Goal: Task Accomplishment & Management: Complete application form

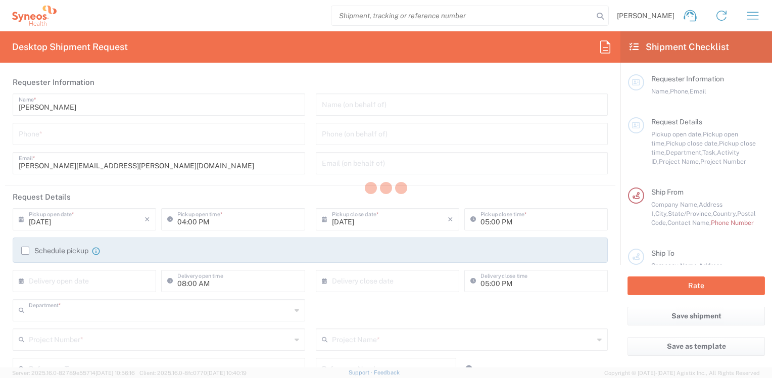
type input "8410"
type input "[US_STATE]"
type input "[GEOGRAPHIC_DATA]"
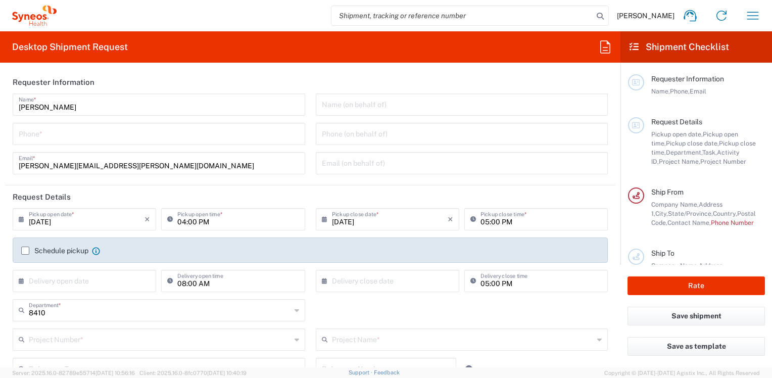
type input "Syneos Health, LLC-[GEOGRAPHIC_DATA] [GEOGRAPHIC_DATA] [GEOGRAPHIC_DATA]"
click at [32, 135] on input "tel" at bounding box center [159, 133] width 280 height 18
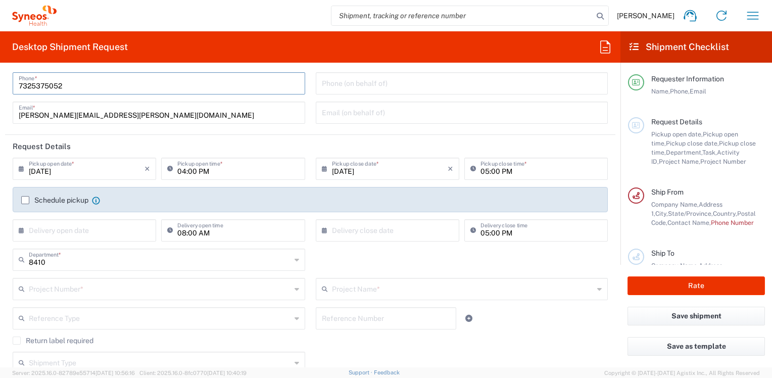
type input "7325375052"
click at [280, 139] on header "Request Details" at bounding box center [310, 146] width 611 height 23
click at [45, 292] on input "text" at bounding box center [160, 288] width 262 height 18
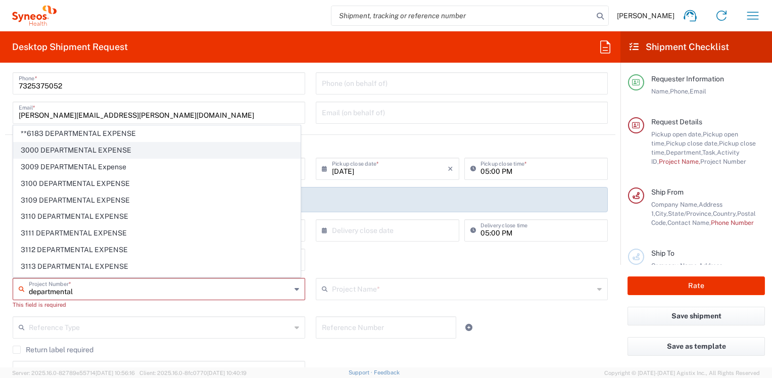
click at [71, 149] on span "3000 DEPARTMENTAL EXPENSE" at bounding box center [157, 151] width 287 height 16
type input "3000 DEPARTMENTAL EXPENSE"
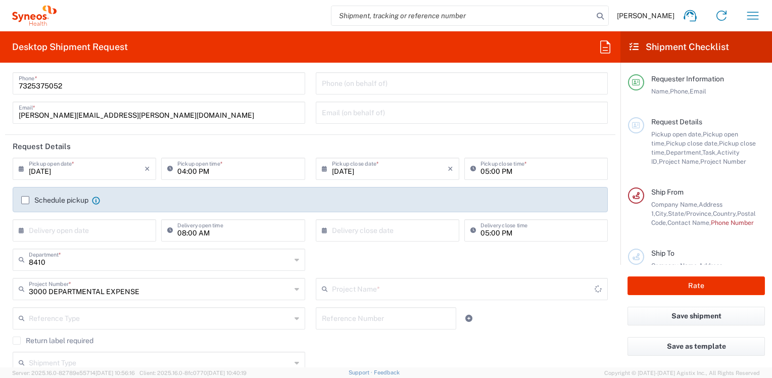
type input "3000 DEPARTMENTAL EXPENSE"
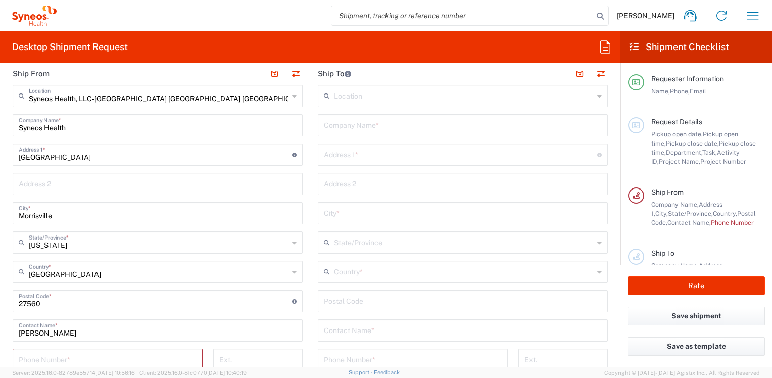
scroll to position [455, 0]
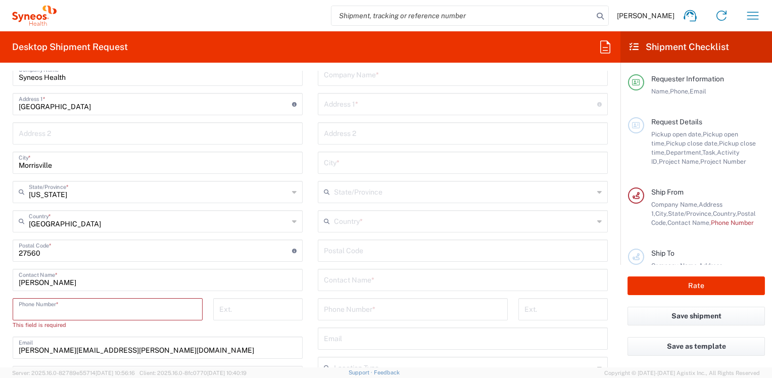
click at [31, 307] on input "tel" at bounding box center [108, 309] width 178 height 18
type input "735375052"
click at [339, 218] on input "text" at bounding box center [464, 221] width 260 height 18
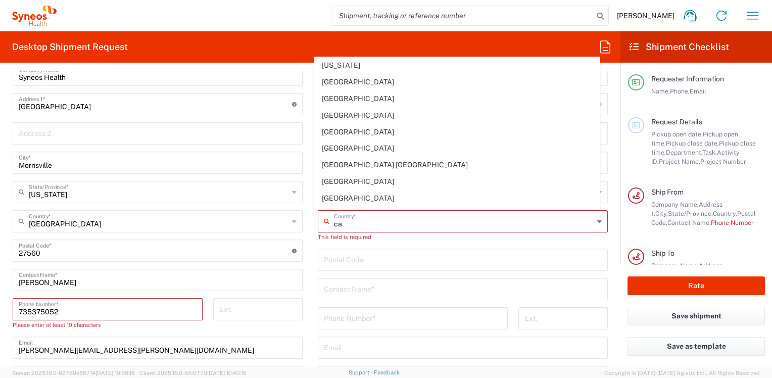
type input "ca"
click at [312, 131] on main "Location [PERSON_NAME] LLC-[GEOGRAPHIC_DATA] [GEOGRAPHIC_DATA] [GEOGRAPHIC_DATA…" at bounding box center [462, 251] width 305 height 434
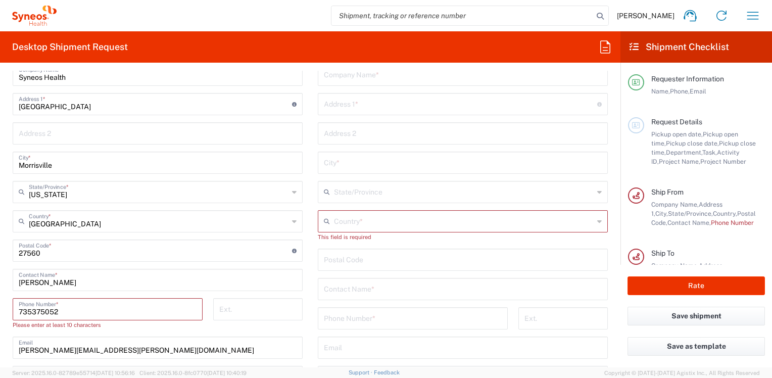
click at [331, 130] on input "text" at bounding box center [463, 133] width 278 height 18
click at [334, 220] on input "text" at bounding box center [464, 221] width 260 height 18
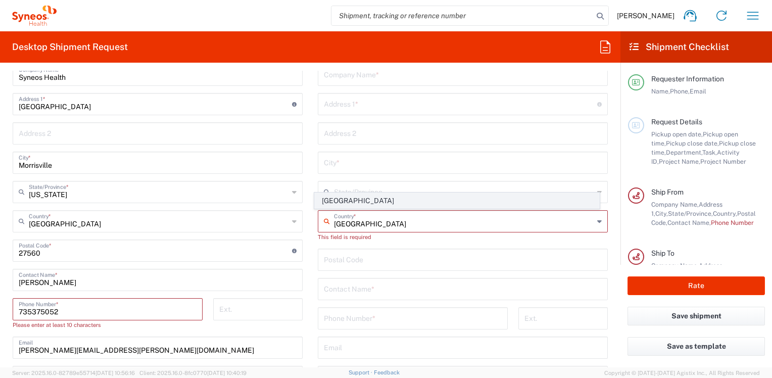
click at [348, 202] on span "[GEOGRAPHIC_DATA]" at bounding box center [457, 201] width 284 height 16
type input "[GEOGRAPHIC_DATA]"
type input "Sender/Shipper"
type input "Delivery Duty Paid"
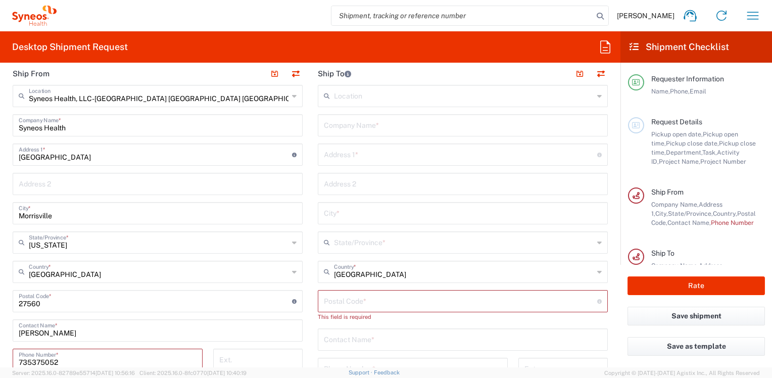
scroll to position [354, 0]
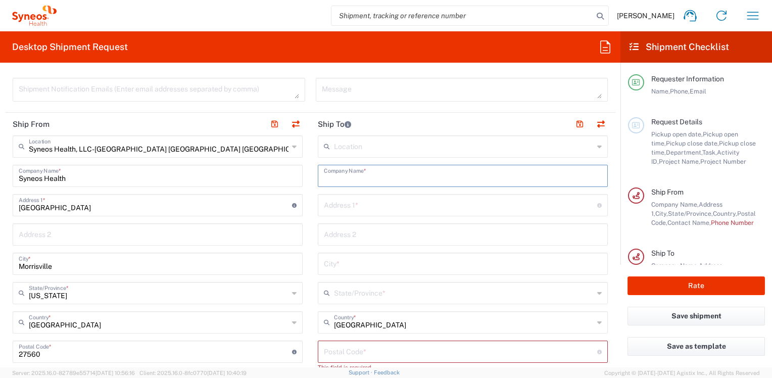
click at [345, 182] on input "text" at bounding box center [463, 175] width 278 height 18
type input "L"
type input "I"
type input "Idorsia Pharmaceuticals Canada LTD"
drag, startPoint x: 354, startPoint y: 206, endPoint x: 11, endPoint y: 158, distance: 346.0
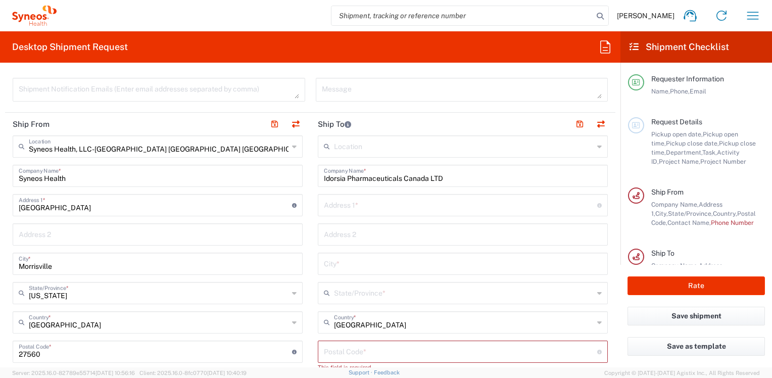
click at [354, 206] on input "text" at bounding box center [460, 205] width 273 height 18
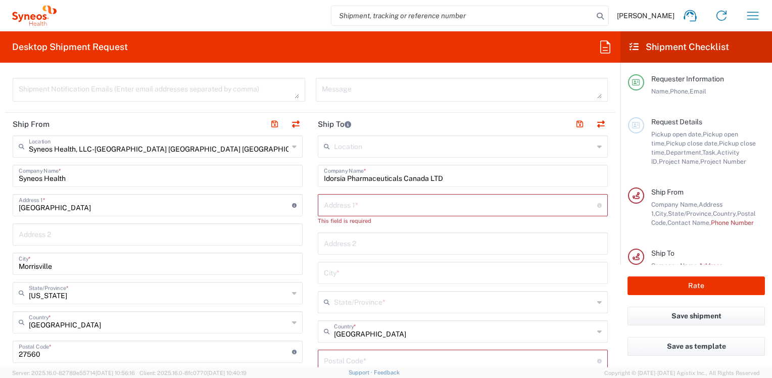
drag, startPoint x: 348, startPoint y: 203, endPoint x: 9, endPoint y: 128, distance: 347.3
click at [348, 203] on input "text" at bounding box center [460, 205] width 273 height 18
click at [334, 203] on input "text" at bounding box center [460, 205] width 273 height 18
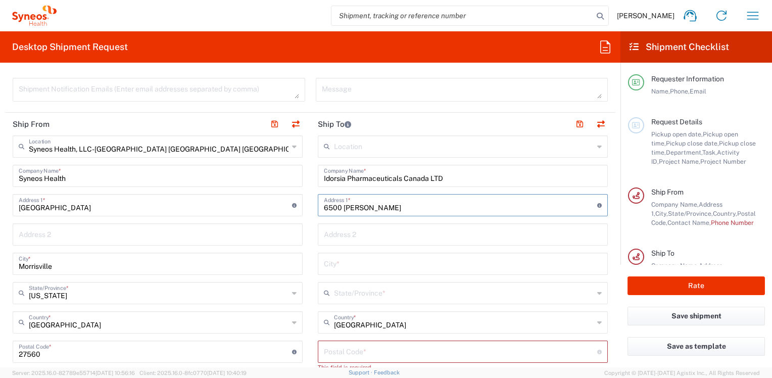
type input "6500 [PERSON_NAME]"
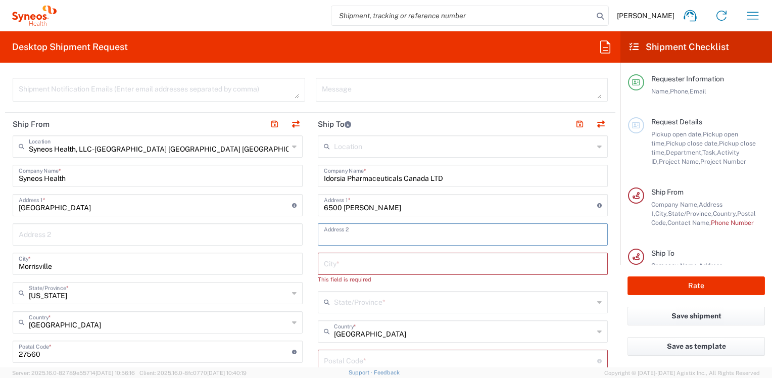
click at [341, 236] on input "text" at bounding box center [463, 234] width 278 height 18
type input "Suite 220"
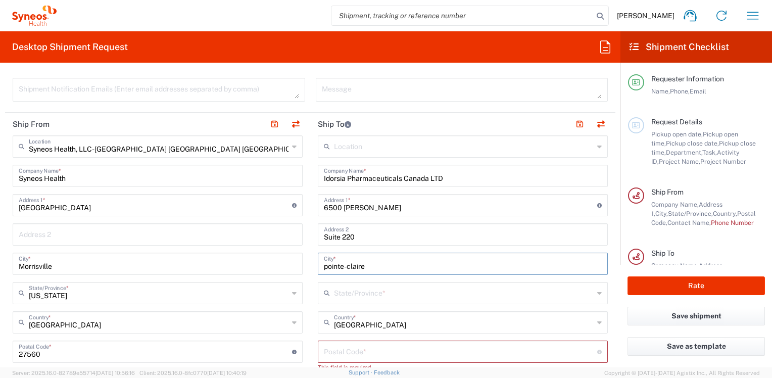
type input "pointe-claire"
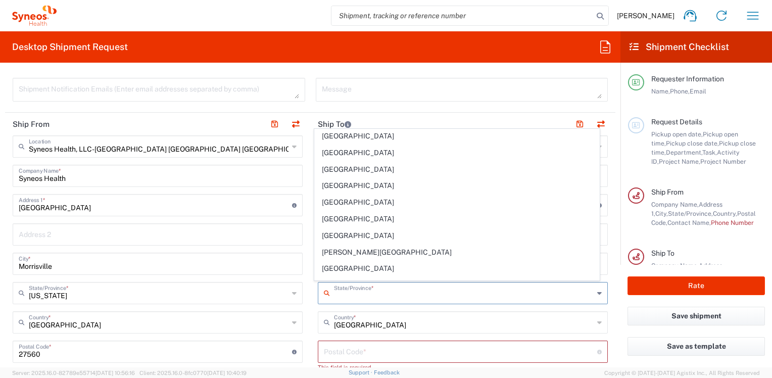
scroll to position [51, 0]
click at [334, 250] on span "[GEOGRAPHIC_DATA]" at bounding box center [457, 253] width 284 height 16
type input "[GEOGRAPHIC_DATA]"
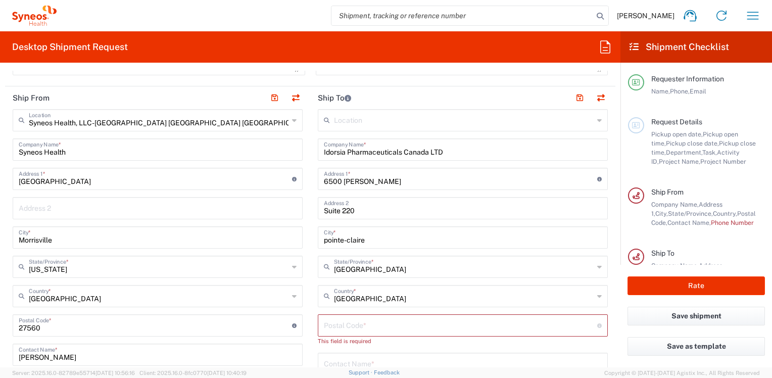
scroll to position [404, 0]
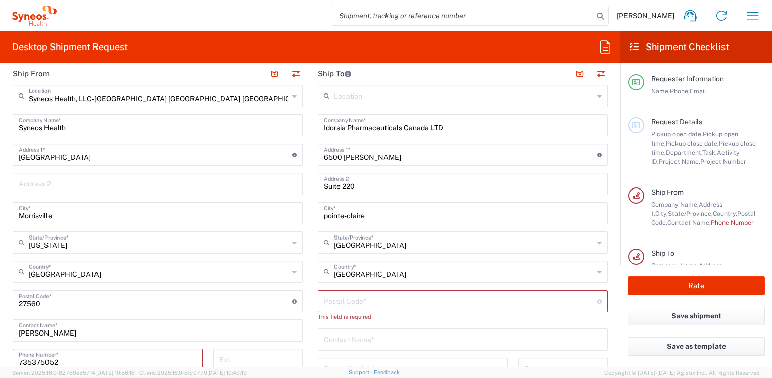
click at [362, 302] on input "undefined" at bounding box center [460, 301] width 273 height 18
type input "H9R 0A5"
click at [360, 331] on input "text" at bounding box center [463, 330] width 278 height 18
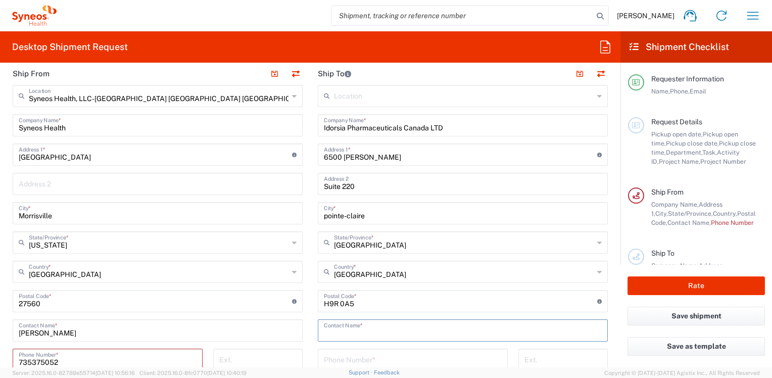
type input "P"
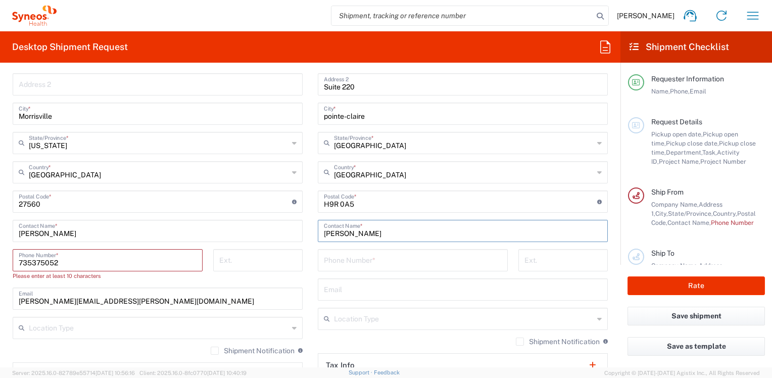
scroll to position [556, 0]
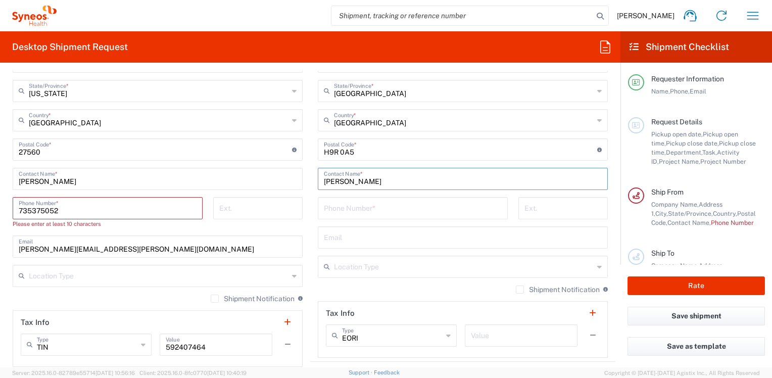
type input "[PERSON_NAME]"
click at [338, 210] on input "tel" at bounding box center [413, 208] width 178 height 18
type input "7325375052"
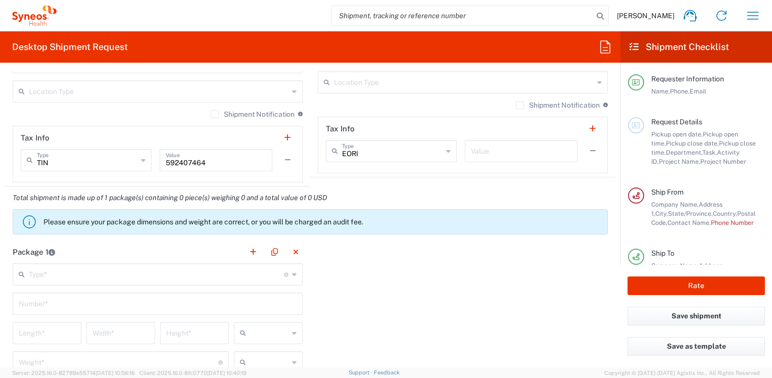
scroll to position [758, 0]
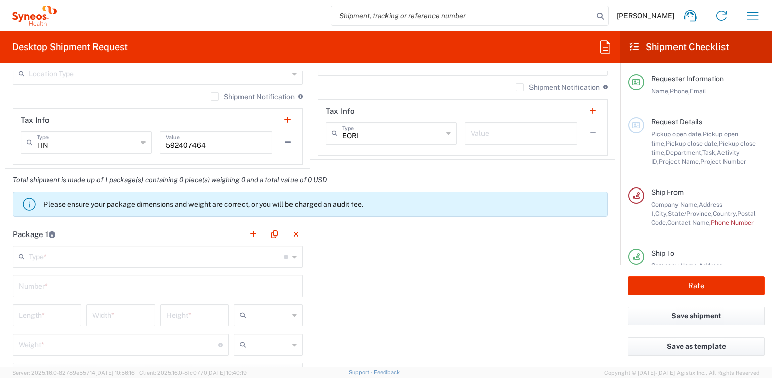
click at [56, 257] on input "text" at bounding box center [156, 256] width 255 height 18
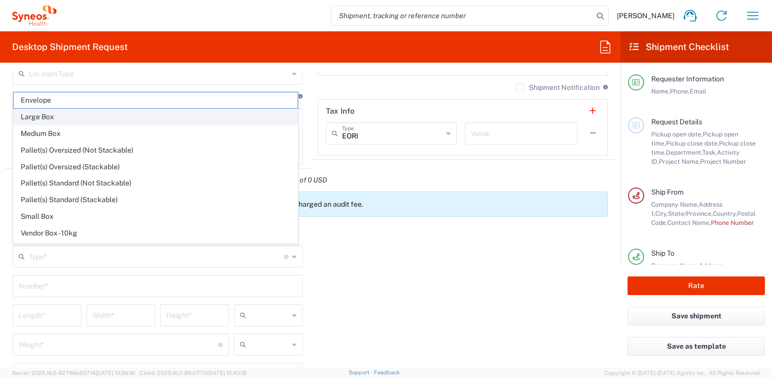
click at [40, 122] on span "Large Box" at bounding box center [156, 117] width 284 height 16
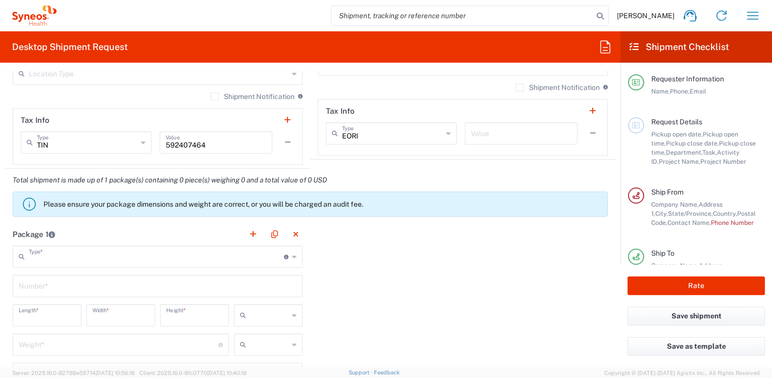
type input "Large Box"
type input "17.5"
type input "12.5"
type input "3"
type input "in"
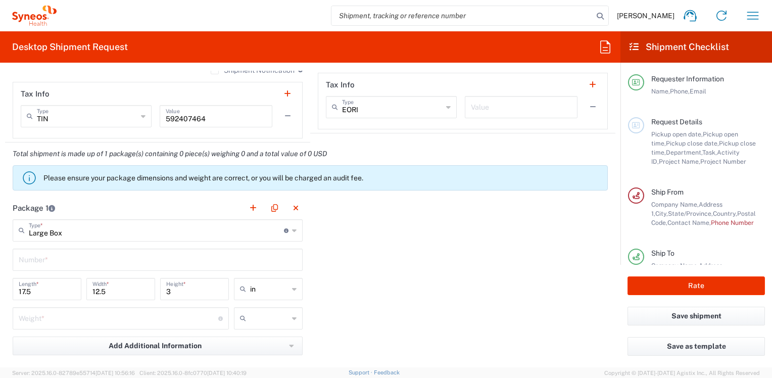
scroll to position [809, 0]
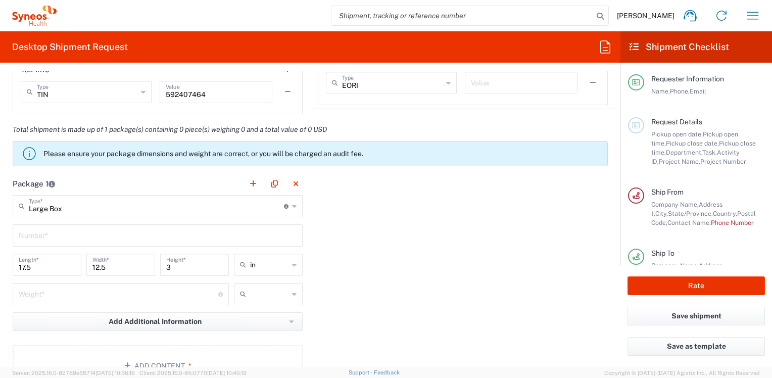
click at [55, 234] on input "text" at bounding box center [158, 235] width 278 height 18
type input "1"
click at [144, 296] on input "number" at bounding box center [119, 294] width 200 height 18
type input "10"
click at [255, 293] on input "text" at bounding box center [269, 294] width 38 height 16
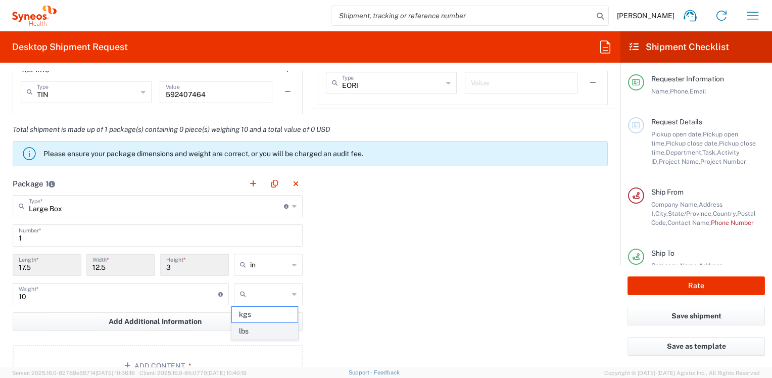
click at [246, 330] on span "lbs" at bounding box center [265, 331] width 66 height 16
type input "lbs"
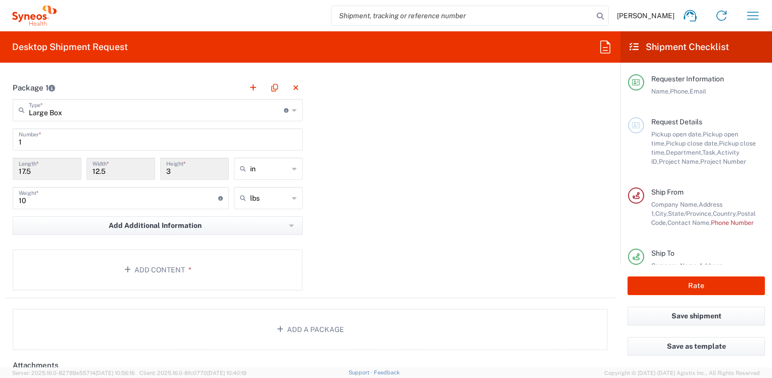
scroll to position [910, 0]
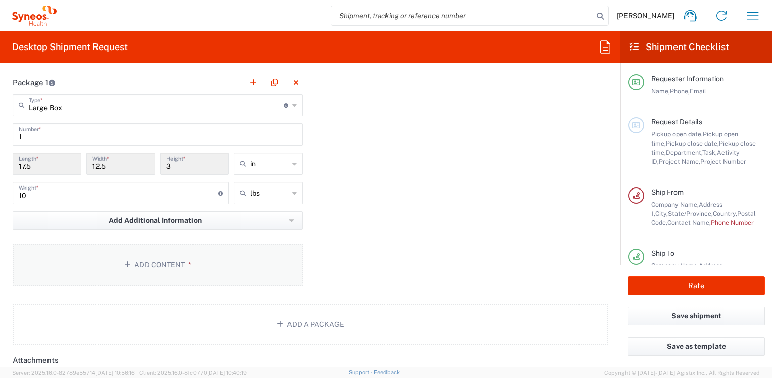
click at [143, 267] on button "Add Content *" at bounding box center [158, 264] width 290 height 41
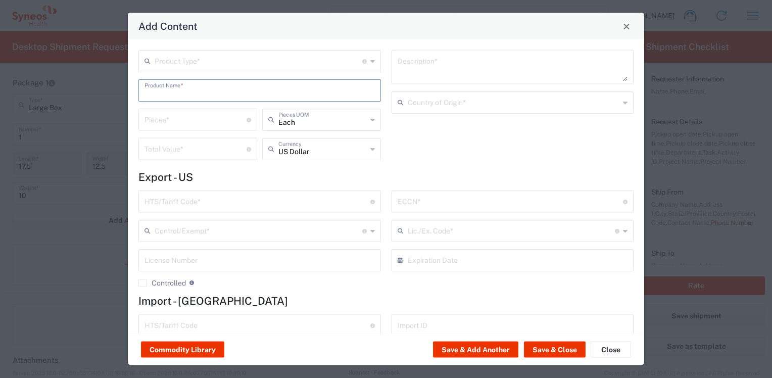
click at [171, 90] on input "text" at bounding box center [260, 90] width 230 height 18
click at [190, 60] on input "text" at bounding box center [259, 61] width 208 height 18
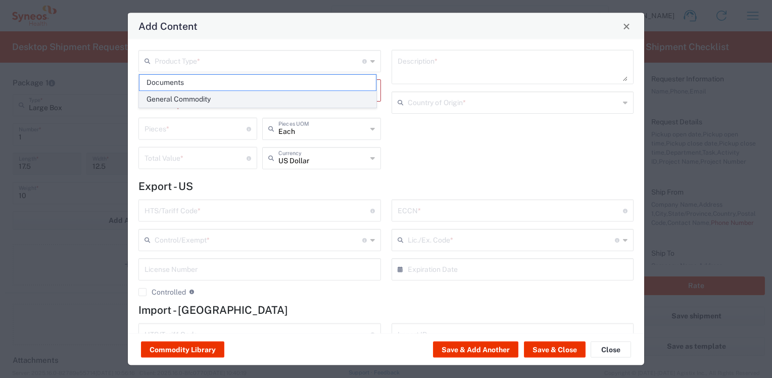
click at [188, 98] on span "General Commodity" at bounding box center [257, 99] width 237 height 16
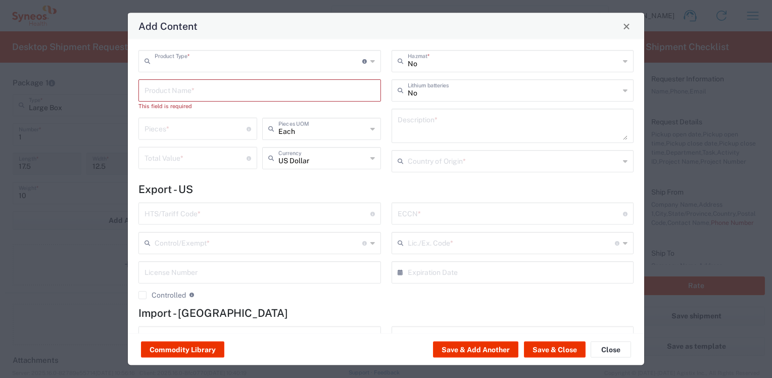
type input "General Commodity"
click at [187, 92] on input "text" at bounding box center [260, 90] width 230 height 18
type input "Ipad and Phone"
click at [180, 123] on input "number" at bounding box center [196, 119] width 102 height 18
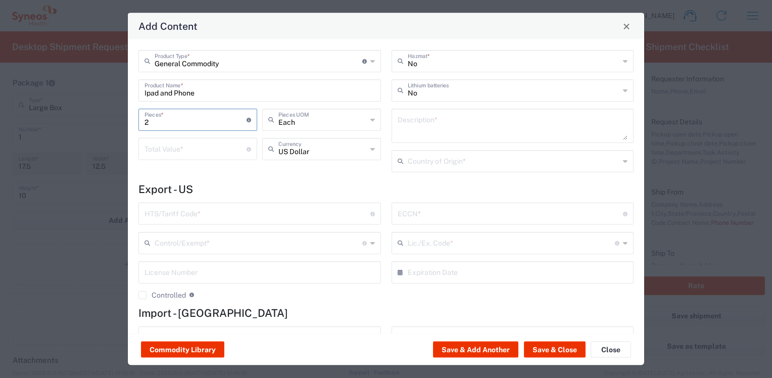
type input "2"
click at [171, 143] on input "number" at bounding box center [196, 148] width 102 height 18
type input "1000"
click at [560, 349] on button "Save & Close" at bounding box center [555, 350] width 62 height 16
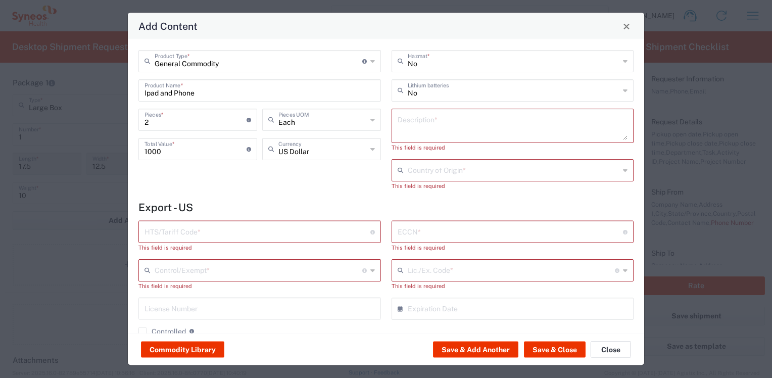
click at [615, 349] on button "Close" at bounding box center [611, 350] width 40 height 16
